Goal: Check status: Check status

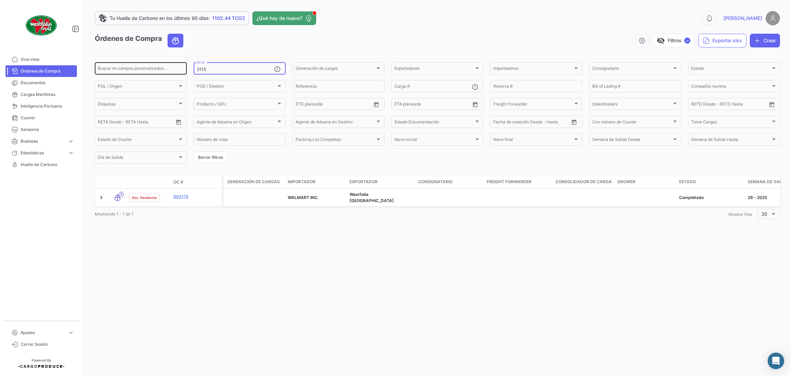
drag, startPoint x: 220, startPoint y: 68, endPoint x: 165, endPoint y: 69, distance: 54.9
click at [0, 0] on div "Buscar en campos personalizados... 3115 OC # Generación de cargas Generación de…" at bounding box center [0, 0] width 0 height 0
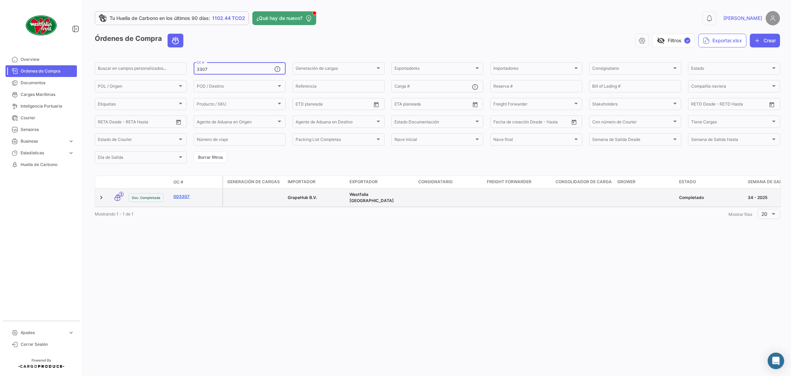
type input "3307"
click at [189, 198] on link "003307" at bounding box center [196, 196] width 46 height 6
click at [183, 198] on link "003307" at bounding box center [196, 196] width 46 height 6
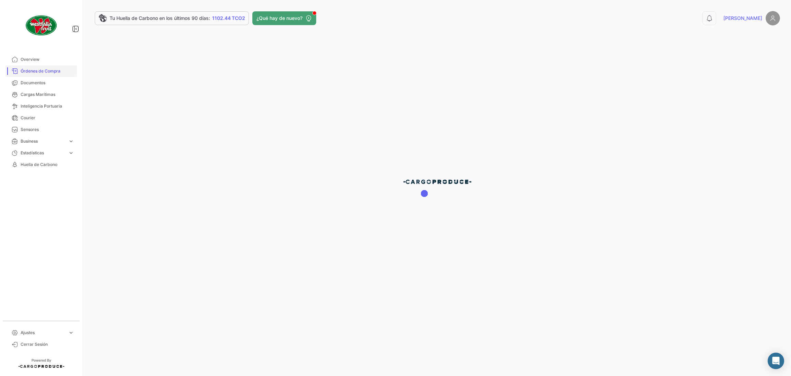
click at [53, 72] on span "Órdenes de Compra" at bounding box center [48, 71] width 54 height 6
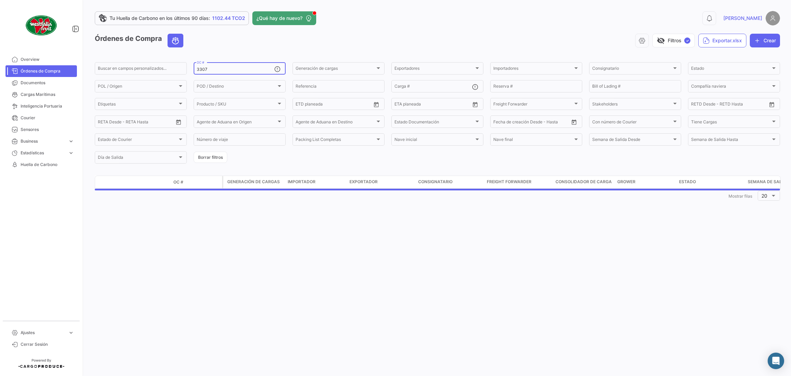
click at [212, 72] on div "3307 OC #" at bounding box center [236, 67] width 78 height 13
click at [212, 70] on input "3307" at bounding box center [236, 69] width 78 height 5
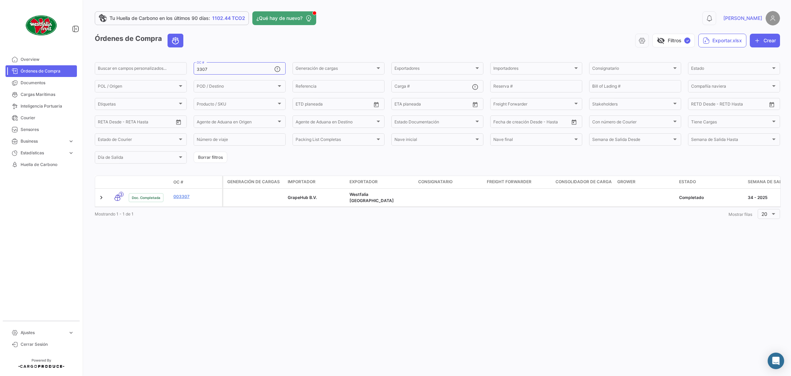
click at [431, 238] on div "Tu Huella de [PERSON_NAME] en los últimos 90 días: 1102.44 TCO2 ¿Qué hay de nue…" at bounding box center [437, 188] width 707 height 376
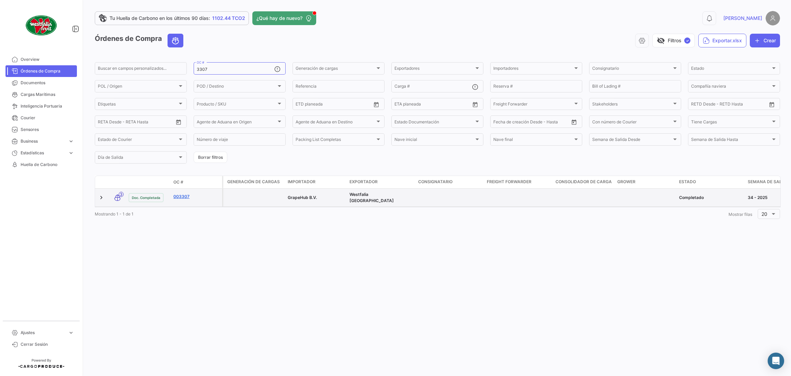
click at [185, 197] on link "003307" at bounding box center [196, 196] width 46 height 6
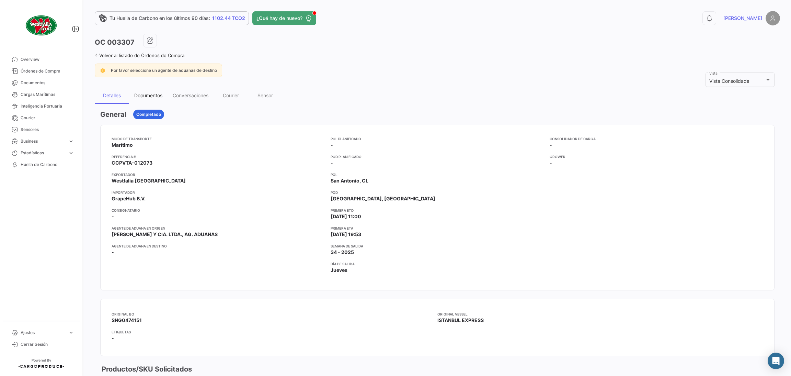
click at [155, 97] on div "Documentos" at bounding box center [148, 95] width 28 height 6
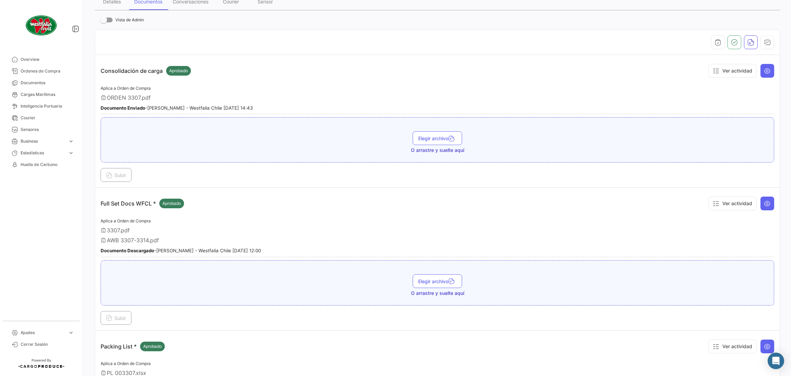
scroll to position [103, 0]
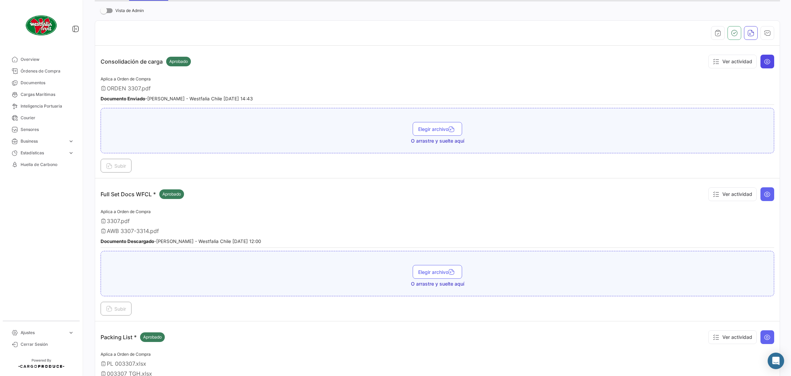
click at [764, 64] on icon at bounding box center [767, 61] width 7 height 7
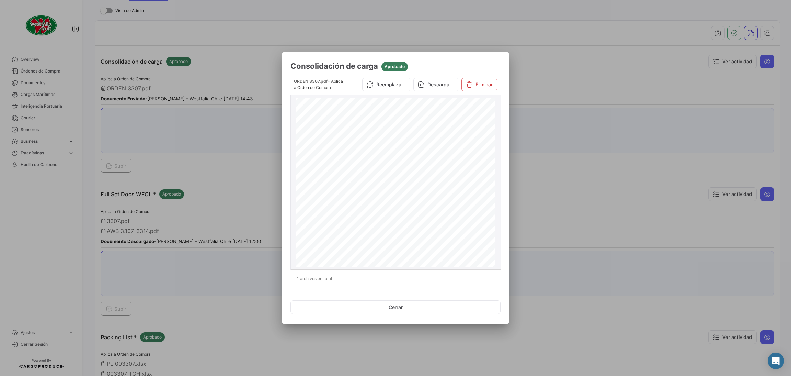
scroll to position [309, 0]
click at [410, 302] on button "Cerrar" at bounding box center [395, 307] width 210 height 14
